Goal: Task Accomplishment & Management: Manage account settings

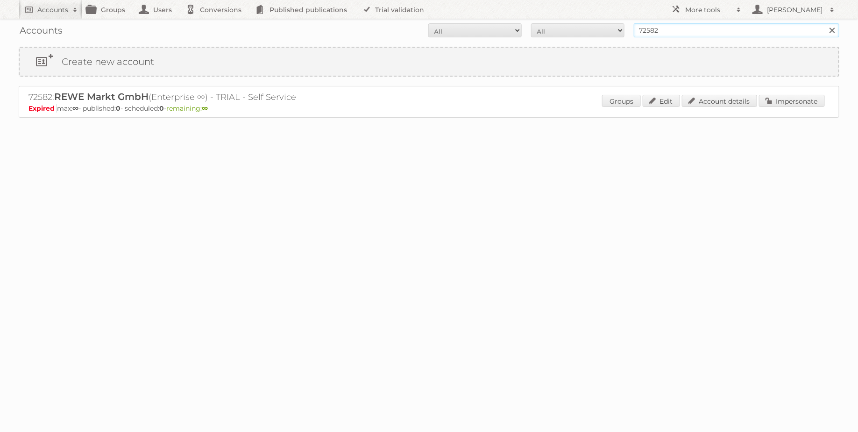
click at [684, 29] on input "72582" at bounding box center [736, 30] width 205 height 14
type input "pflanzen kölle"
click at [825, 23] on input "Search" at bounding box center [832, 30] width 14 height 14
drag, startPoint x: 27, startPoint y: 95, endPoint x: 268, endPoint y: 98, distance: 241.0
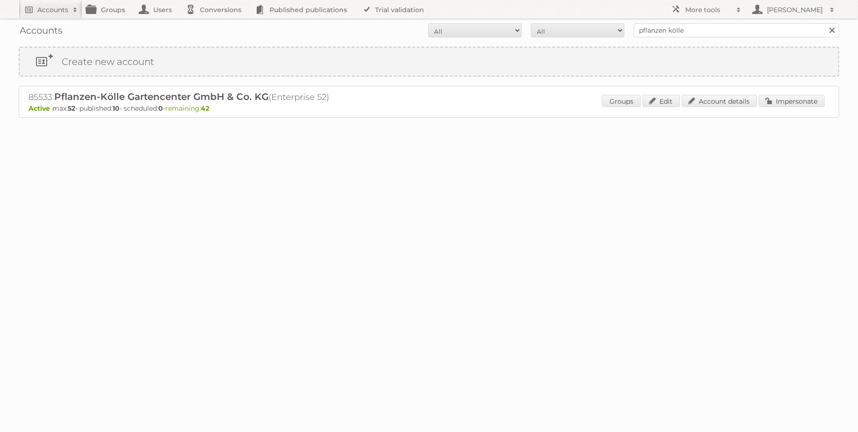
click at [268, 98] on div "85533: Pflanzen-Kölle Gartencenter GmbH & Co. KG (Enterprise 52) Active max: 52…" at bounding box center [429, 102] width 820 height 32
copy h2 "85533: Pflanzen-Kölle Gartencenter GmbH & Co. KG"
click at [721, 102] on link "Account details" at bounding box center [719, 101] width 75 height 12
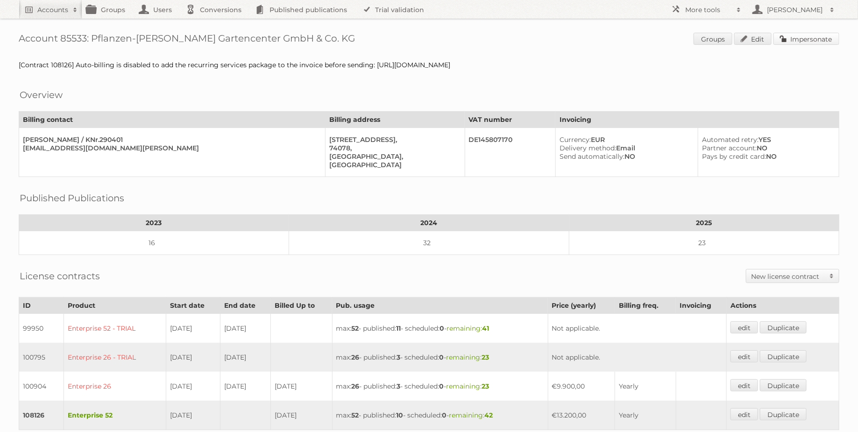
click at [799, 38] on link "Impersonate" at bounding box center [806, 39] width 66 height 12
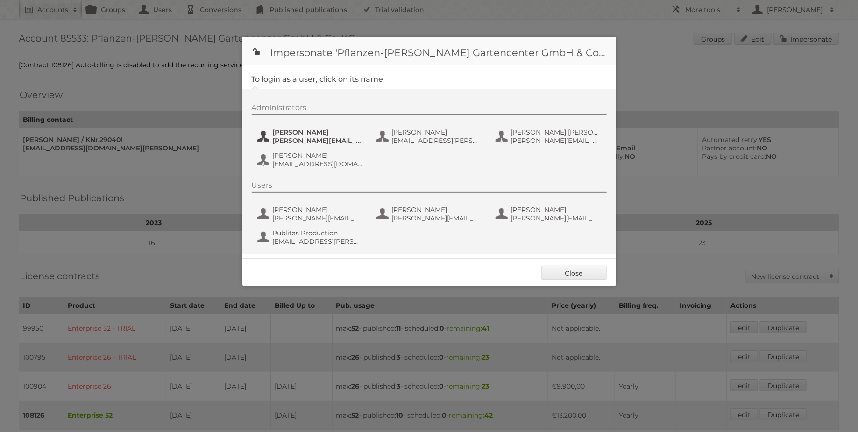
click at [263, 138] on button "Ines Heberle ines.heberle@pflanzen-koelle.de" at bounding box center [311, 136] width 110 height 19
